Goal: Task Accomplishment & Management: Use online tool/utility

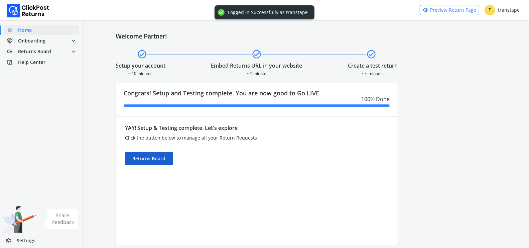
click at [163, 158] on div "Returns Board" at bounding box center [149, 158] width 48 height 13
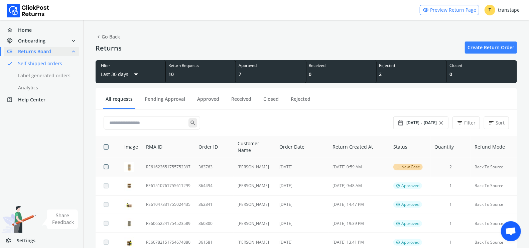
click at [152, 168] on td "RE61622651755752397" at bounding box center [168, 167] width 53 height 19
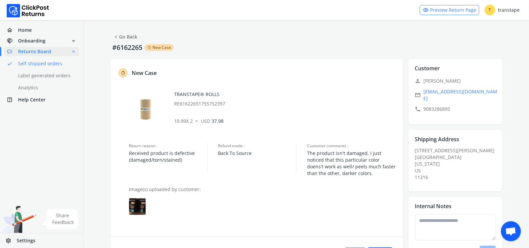
click at [141, 202] on img at bounding box center [137, 206] width 17 height 17
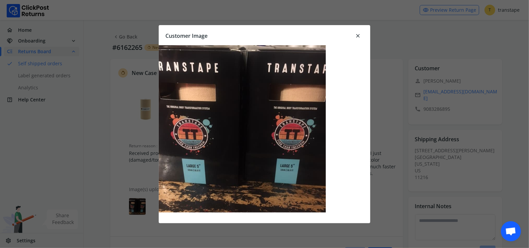
click at [357, 36] on span "close" at bounding box center [358, 35] width 6 height 9
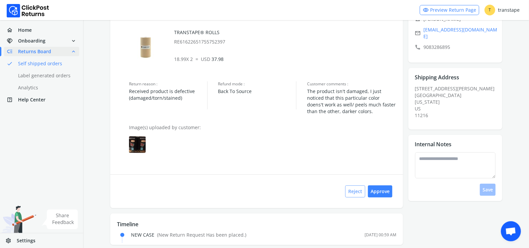
scroll to position [69, 0]
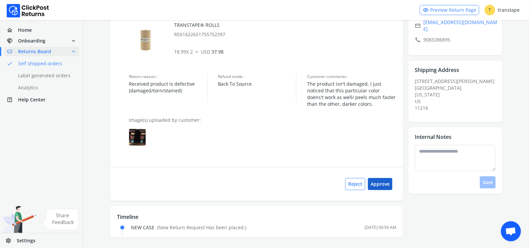
click at [383, 179] on button "Approve" at bounding box center [380, 184] width 24 height 12
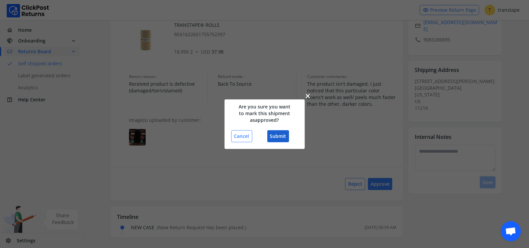
click at [281, 138] on button "Submit" at bounding box center [279, 136] width 22 height 12
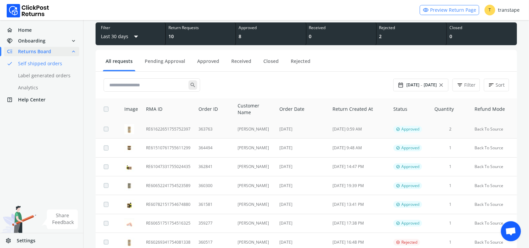
scroll to position [38, 0]
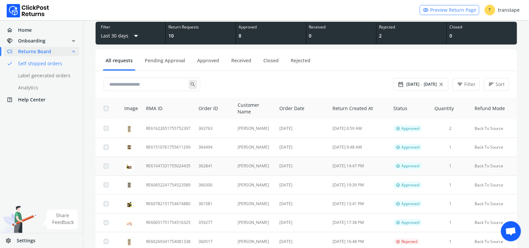
click at [230, 165] on td "362841" at bounding box center [214, 165] width 39 height 19
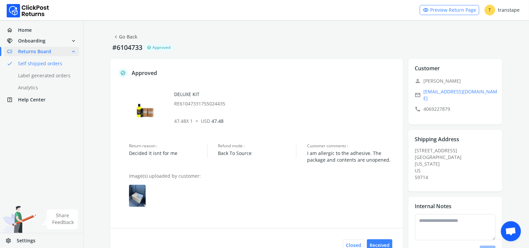
click at [137, 198] on img at bounding box center [137, 196] width 17 height 22
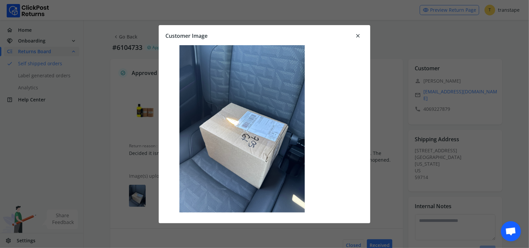
click at [358, 35] on span "close" at bounding box center [358, 35] width 6 height 9
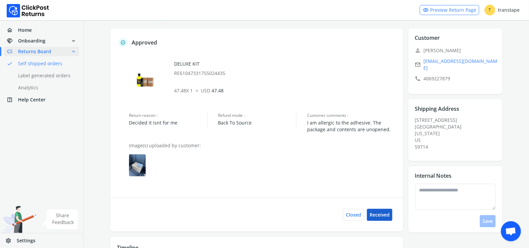
scroll to position [42, 0]
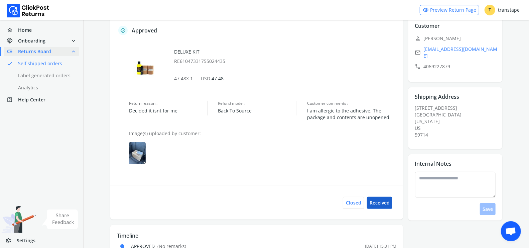
click at [384, 200] on button "Received" at bounding box center [379, 203] width 25 height 12
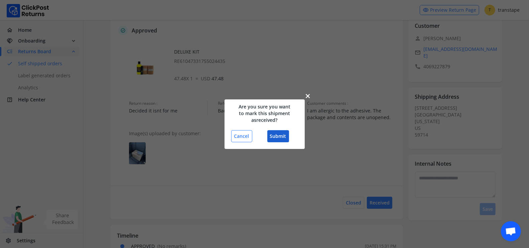
click at [286, 135] on button "Submit" at bounding box center [279, 136] width 22 height 12
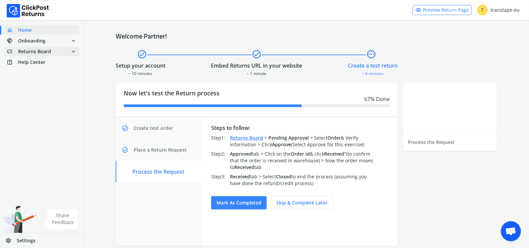
click at [48, 51] on span "Returns Board" at bounding box center [34, 51] width 33 height 7
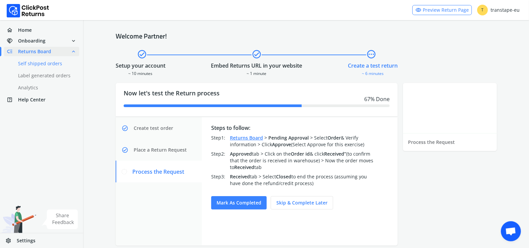
click at [37, 66] on link "done Self shipped orders" at bounding box center [45, 63] width 83 height 9
